Goal: Find specific page/section: Find specific page/section

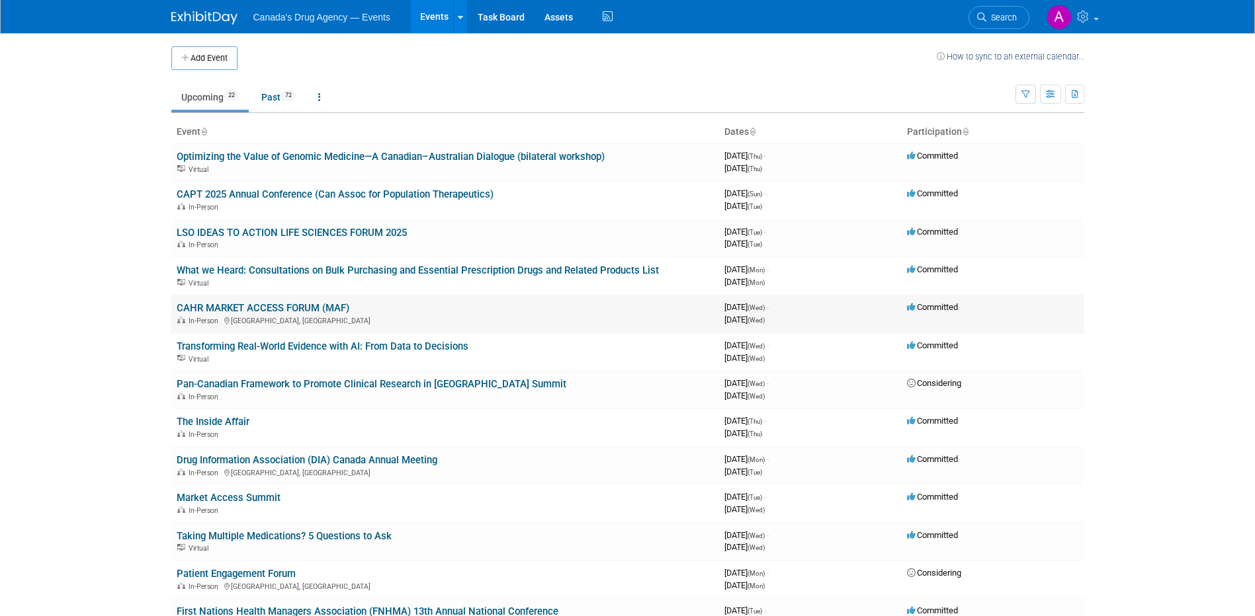
click at [254, 309] on link "CAHR MARKET ACCESS FORUM (MAF)" at bounding box center [263, 308] width 173 height 12
